Goal: Task Accomplishment & Management: Complete application form

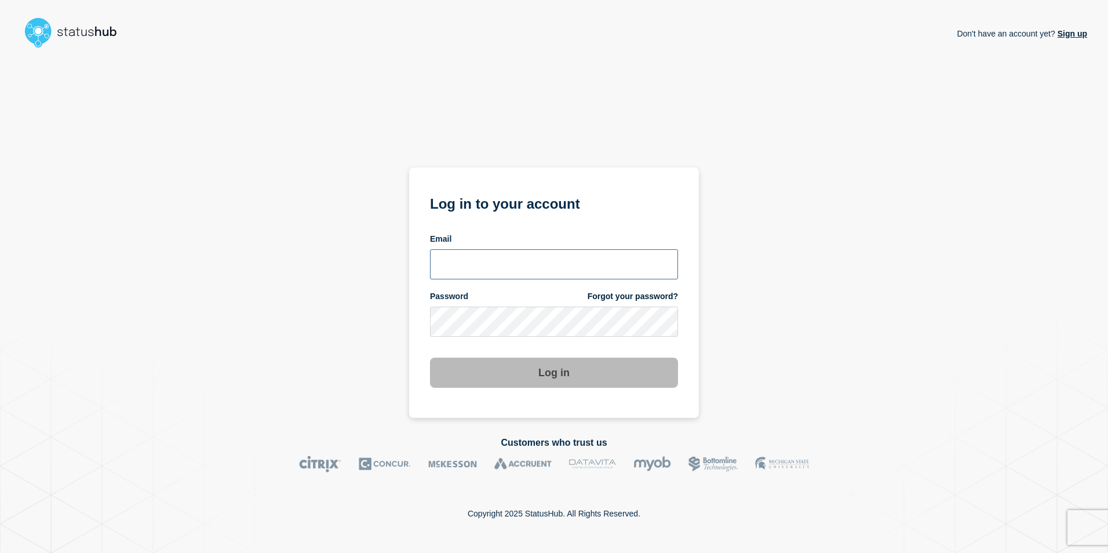
type input "toni.wilson@candc-uk.com"
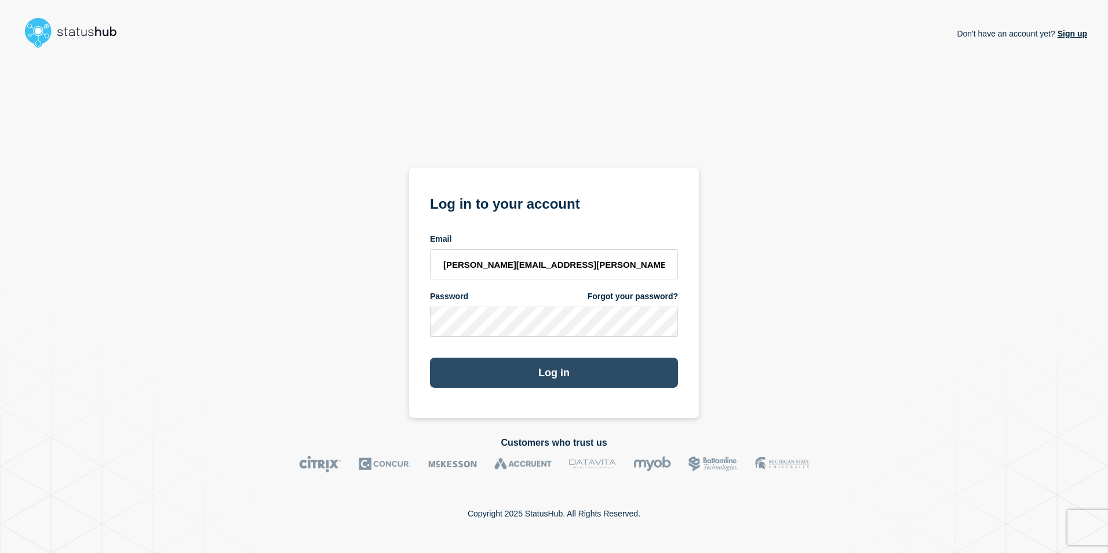
click at [556, 380] on button "Log in" at bounding box center [554, 373] width 248 height 30
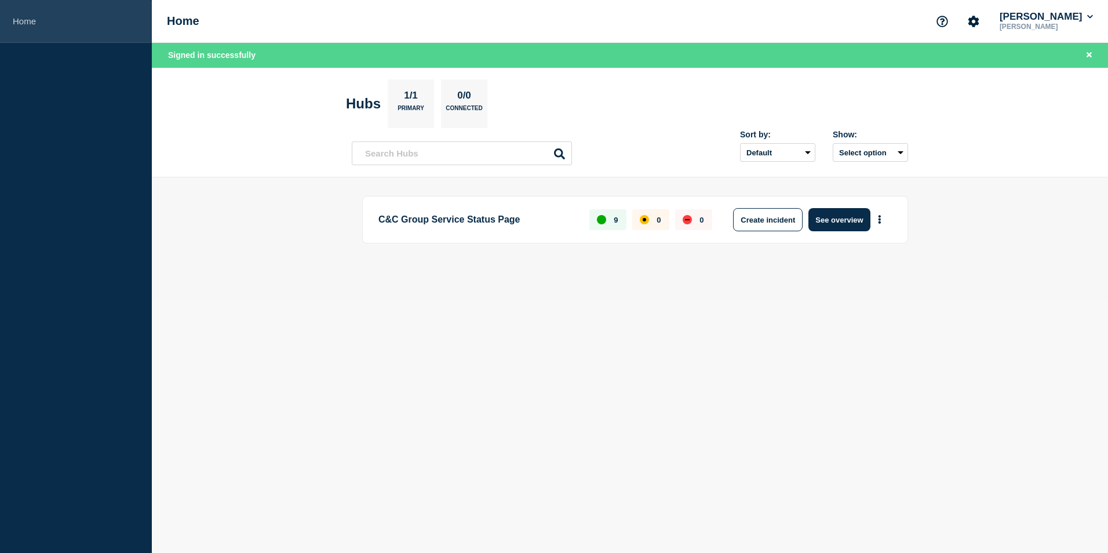
click at [14, 14] on link "Home" at bounding box center [76, 21] width 152 height 43
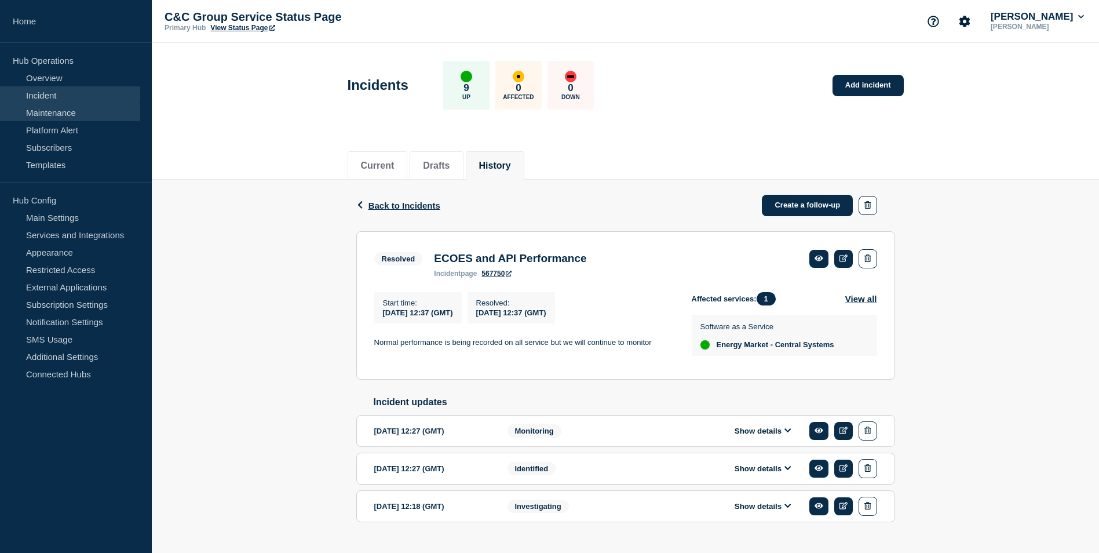
drag, startPoint x: 45, startPoint y: 108, endPoint x: 51, endPoint y: 111, distance: 6.8
click at [45, 108] on link "Maintenance" at bounding box center [70, 112] width 140 height 17
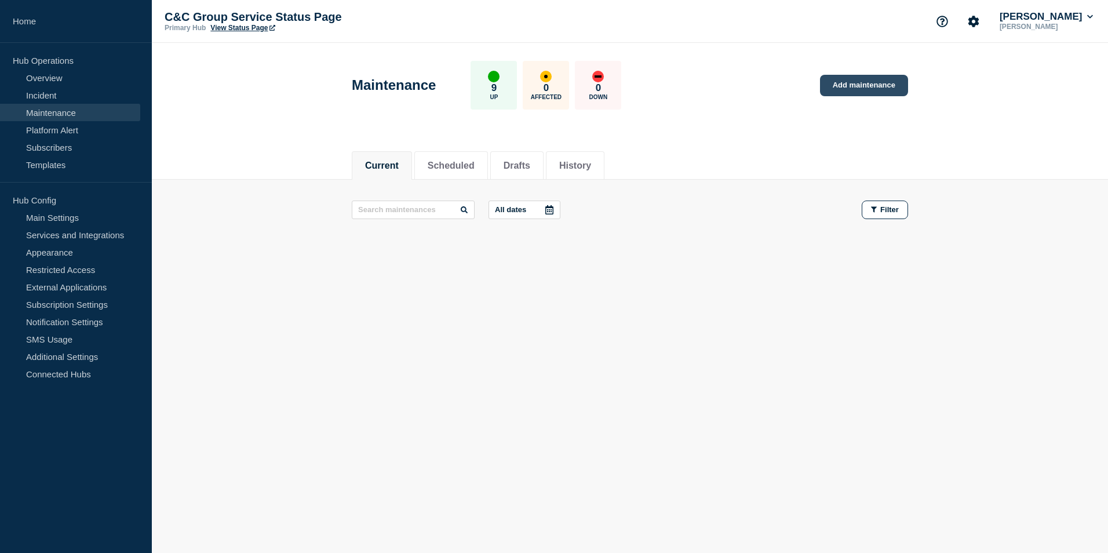
click at [887, 82] on link "Add maintenance" at bounding box center [864, 85] width 88 height 21
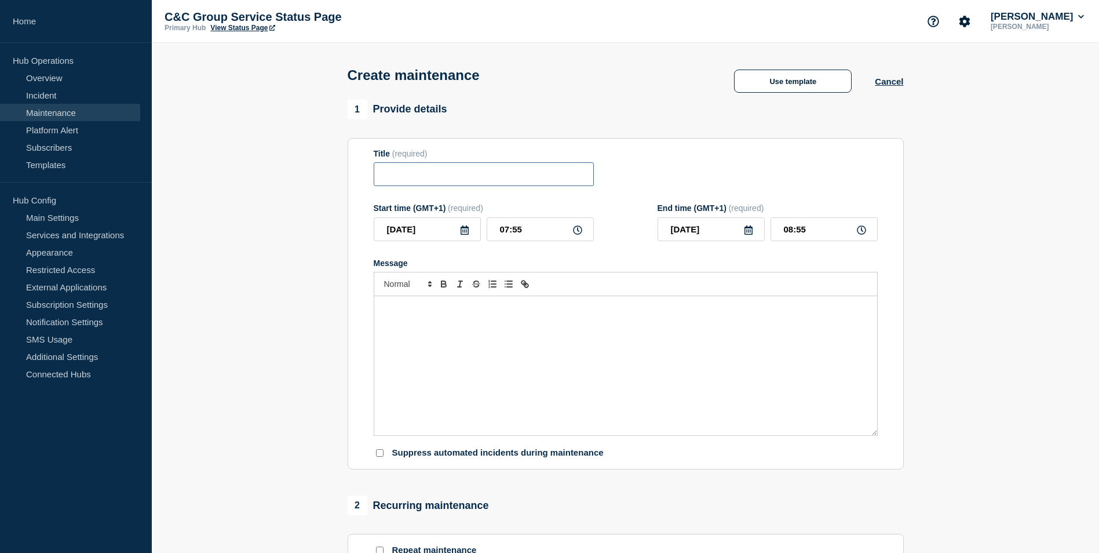
click at [446, 177] on input "Title" at bounding box center [484, 174] width 220 height 24
paste input "Planned Maintenance – EES System Cutover"
type input "Planned Maintenance – EES System Cutover"
click at [540, 235] on input "07:55" at bounding box center [540, 229] width 107 height 24
type input "18:30"
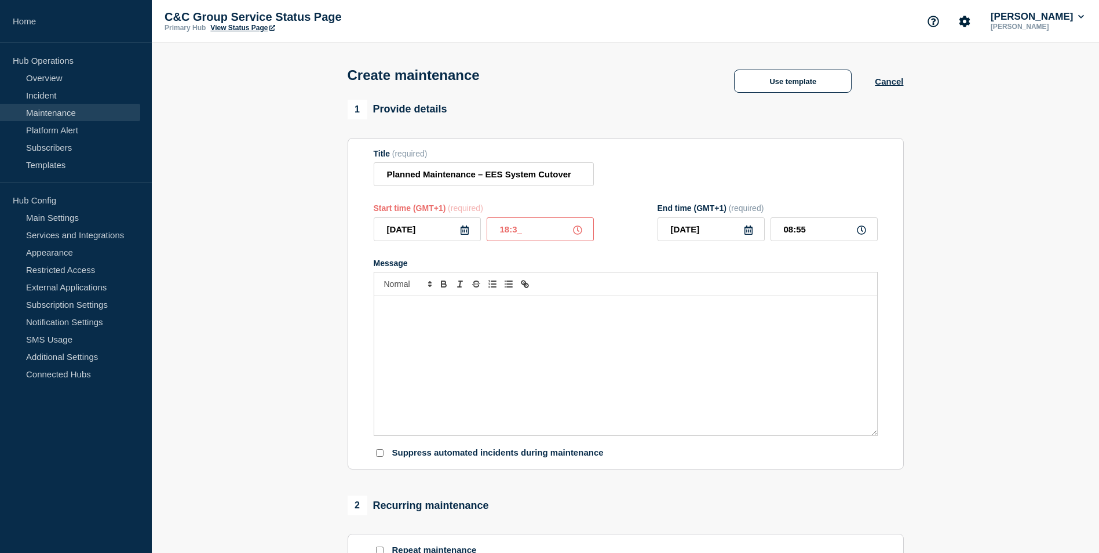
type input "19:30"
click at [752, 228] on icon at bounding box center [748, 229] width 9 height 9
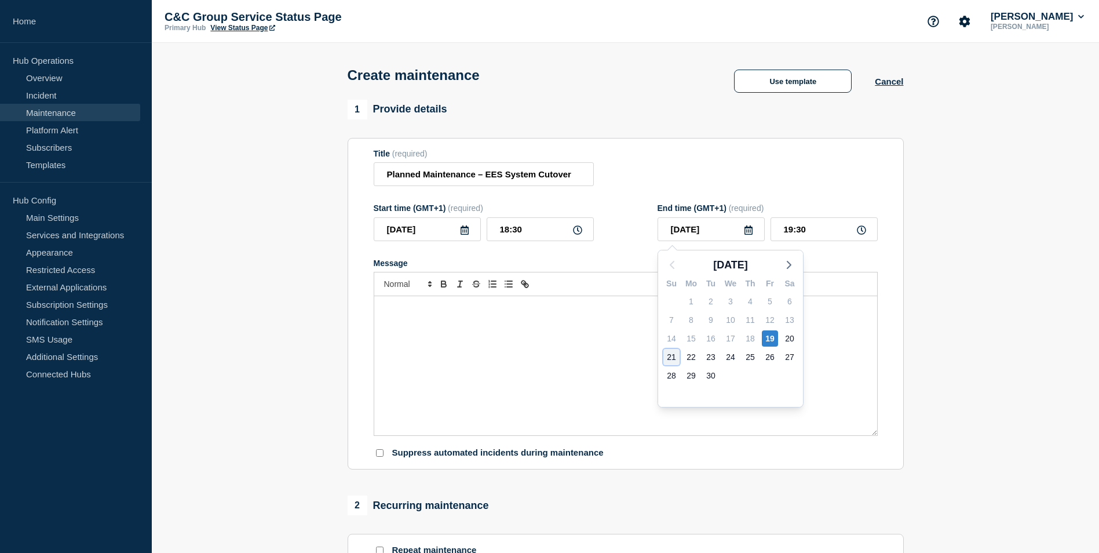
click at [674, 356] on div "21" at bounding box center [672, 357] width 16 height 16
type input "2025-09-21"
click at [792, 234] on input "19:30" at bounding box center [824, 229] width 107 height 24
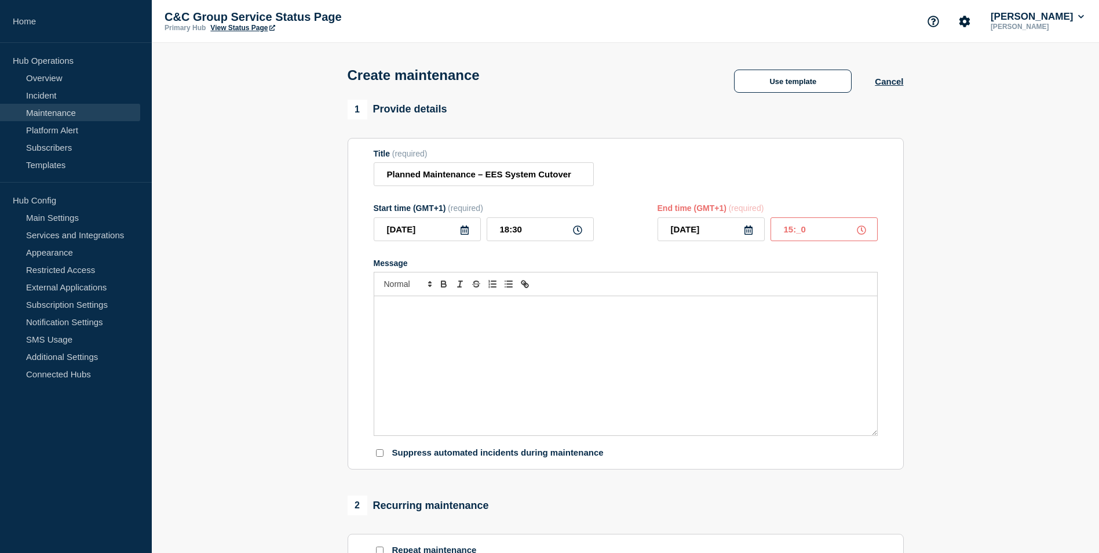
type input "15:00"
click at [522, 353] on div "Message" at bounding box center [625, 365] width 503 height 139
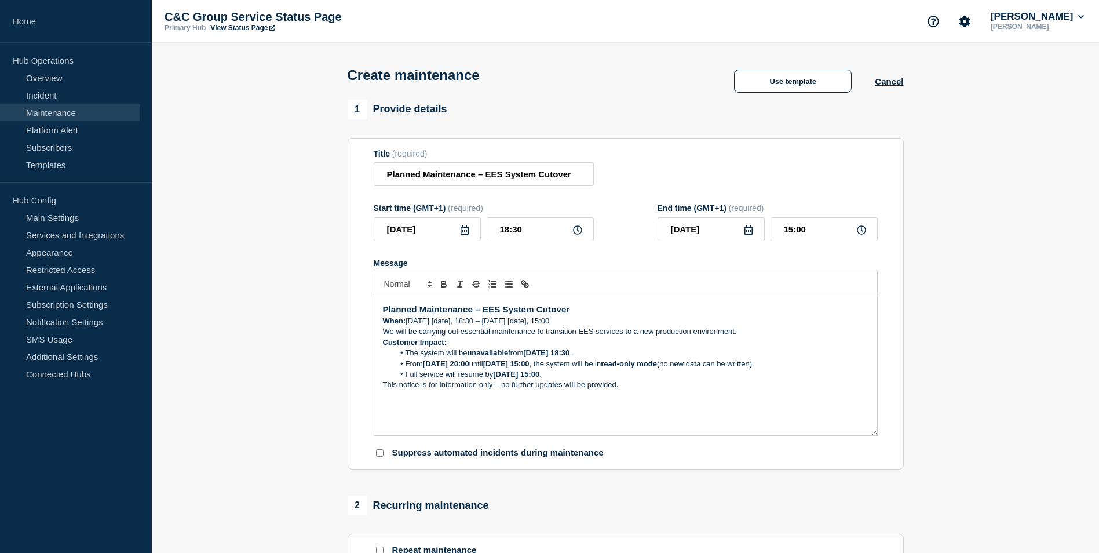
drag, startPoint x: 449, startPoint y: 326, endPoint x: 468, endPoint y: 321, distance: 19.7
click at [449, 326] on p "When: Friday [date], 18:30 – Sunday [date], 15:00" at bounding box center [626, 321] width 486 height 10
click at [382, 326] on div "Planned Maintenance – EES System Cutover When: Friday 19th September, 18:30 – S…" at bounding box center [625, 365] width 503 height 139
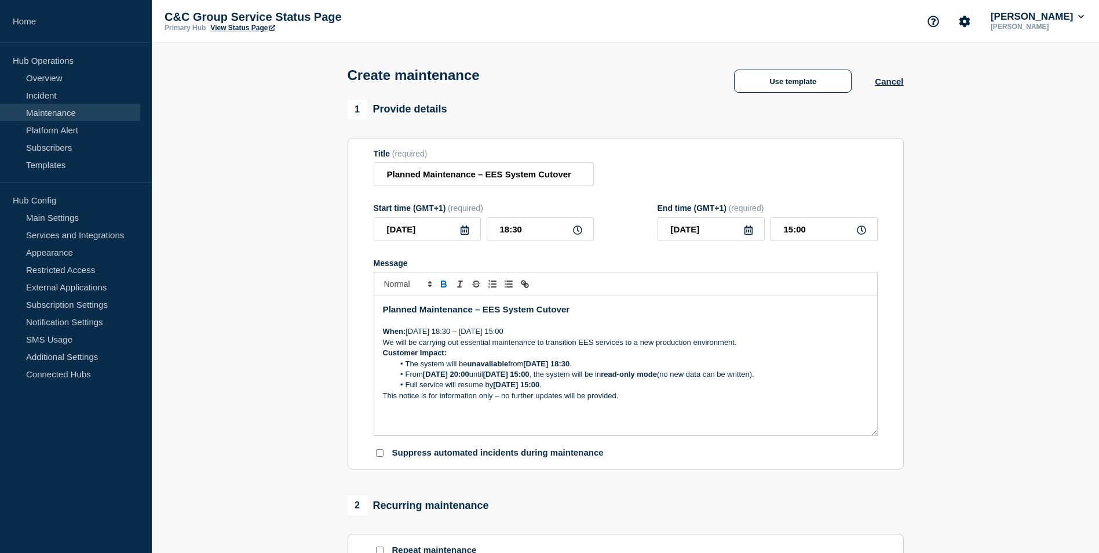
click at [383, 346] on p "We will be carrying out essential maintenance to transition EES services to a n…" at bounding box center [626, 342] width 486 height 10
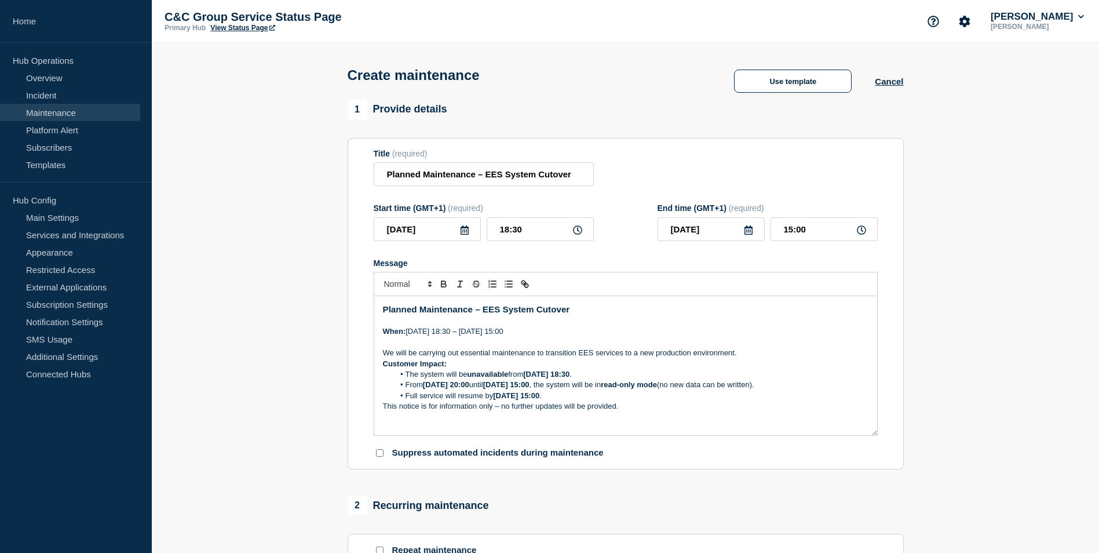
click at [381, 365] on div "Planned Maintenance – EES System Cutover When: Friday 19th September, 18:30 – S…" at bounding box center [625, 365] width 503 height 139
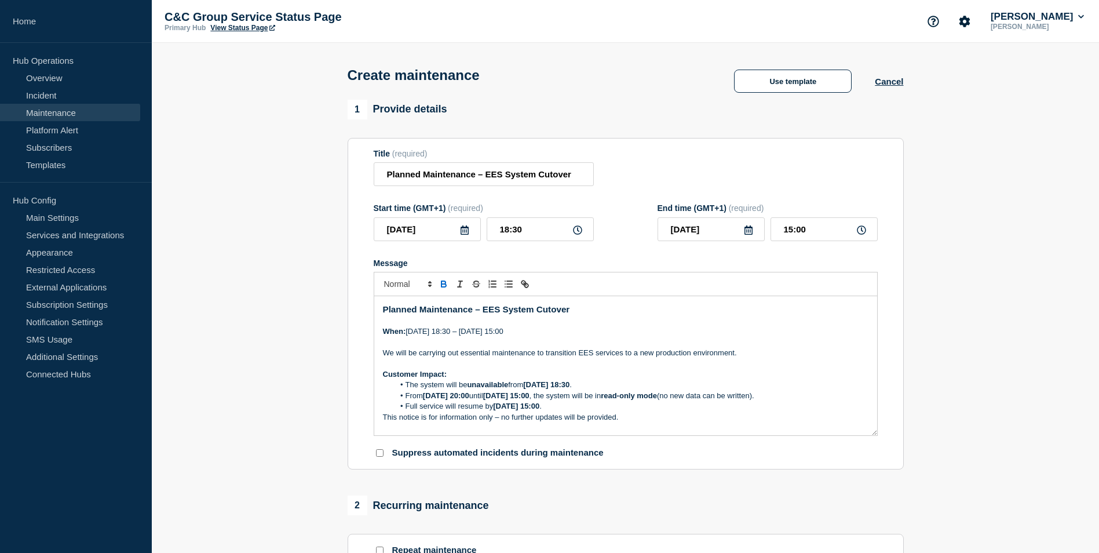
click at [556, 411] on li "Full service will resume by Sunday 15:00 ." at bounding box center [631, 406] width 475 height 10
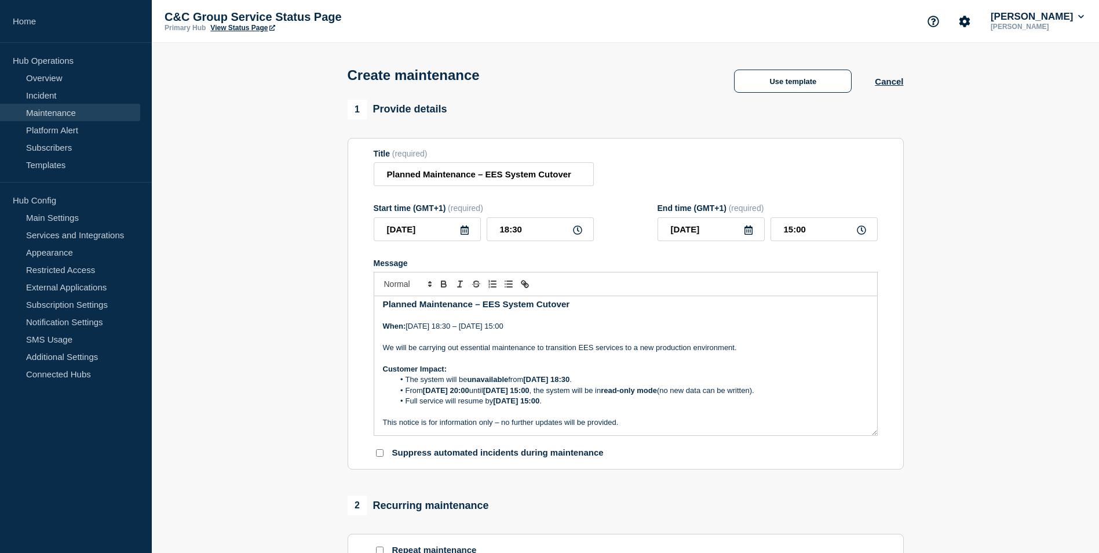
click at [535, 370] on p "Customer Impact:" at bounding box center [626, 369] width 486 height 10
drag, startPoint x: 392, startPoint y: 410, endPoint x: 403, endPoint y: 408, distance: 11.1
click at [392, 410] on p "Message" at bounding box center [626, 412] width 486 height 10
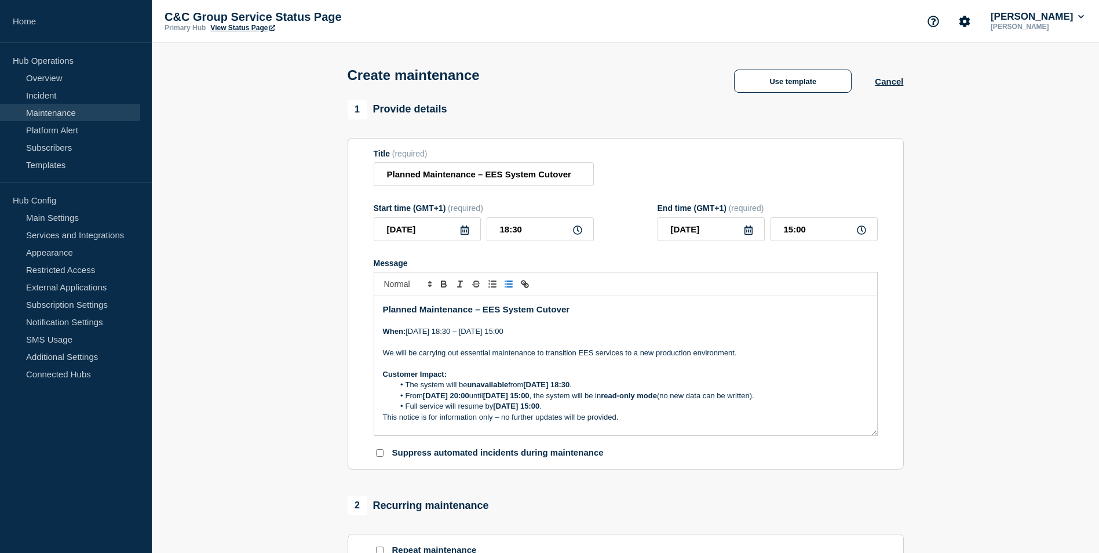
scroll to position [425, 0]
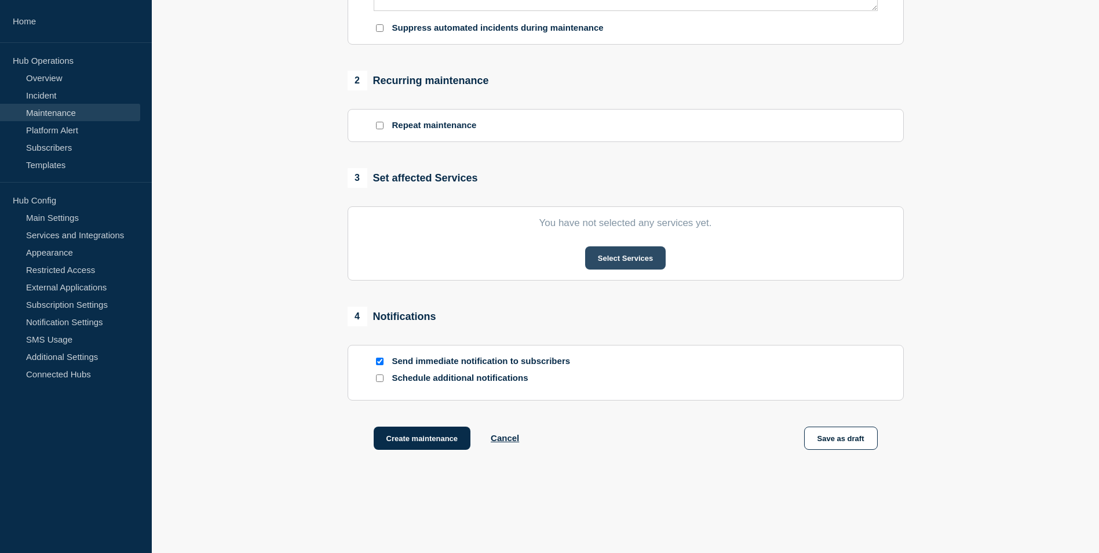
click at [660, 258] on button "Select Services" at bounding box center [625, 257] width 81 height 23
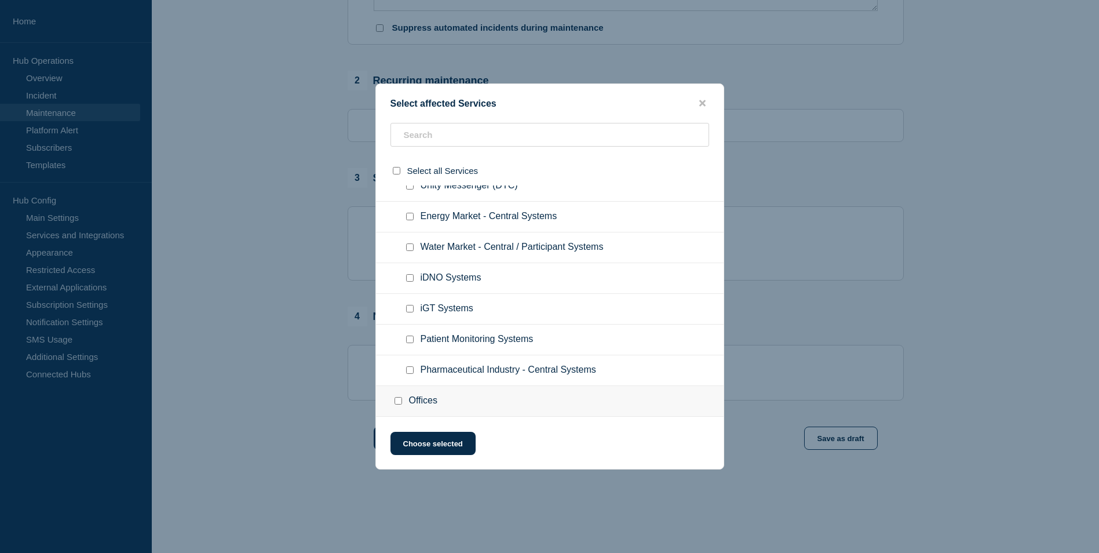
scroll to position [42, 0]
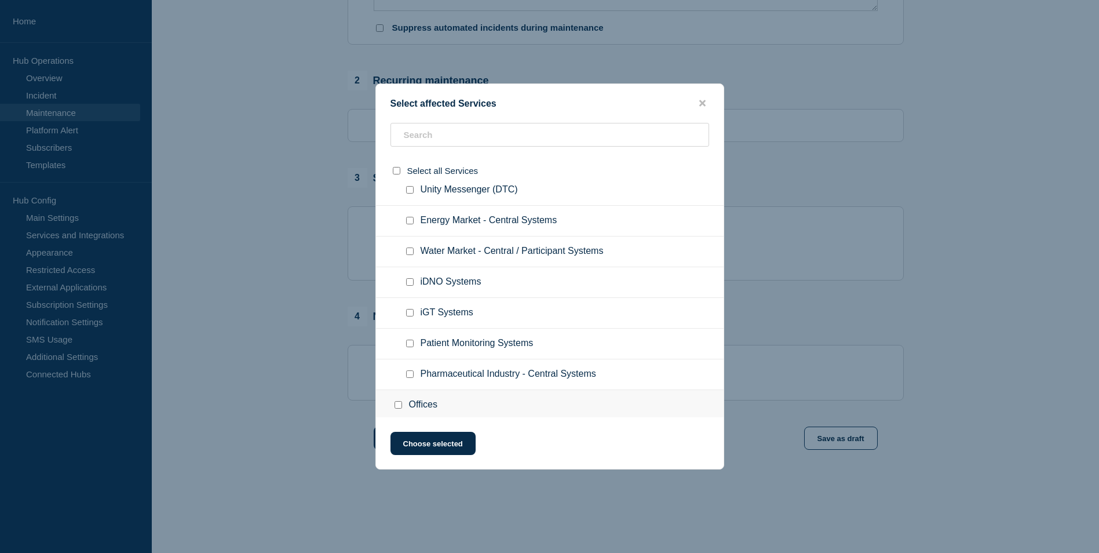
click at [660, 222] on ul "Energy Market - Central Systems" at bounding box center [550, 221] width 348 height 31
click at [407, 220] on input "Energy Market - Central Systems checkbox" at bounding box center [410, 221] width 8 height 8
checkbox input "true"
click at [449, 440] on button "Choose selected" at bounding box center [433, 443] width 85 height 23
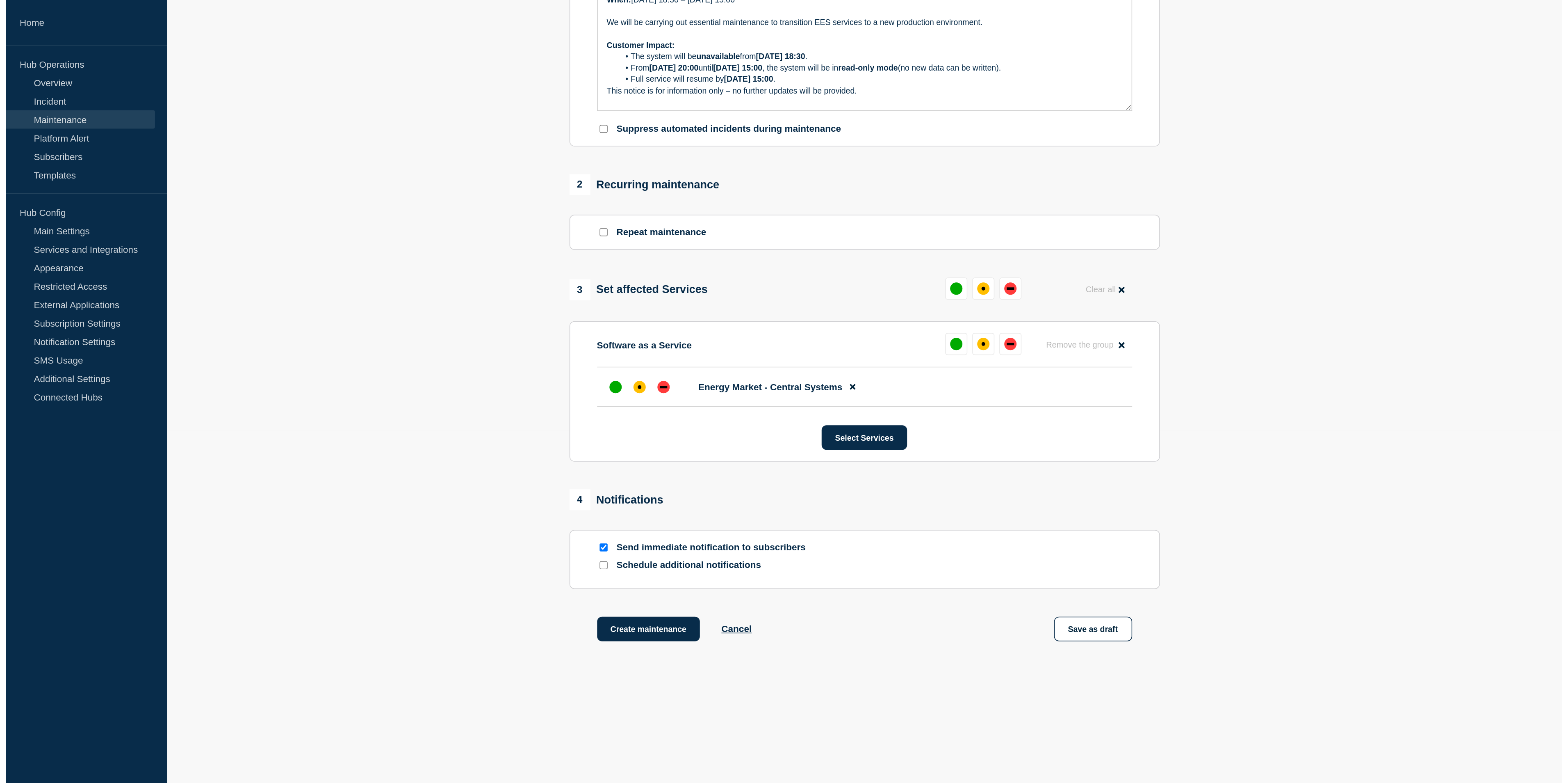
scroll to position [0, 0]
